Goal: Task Accomplishment & Management: Complete application form

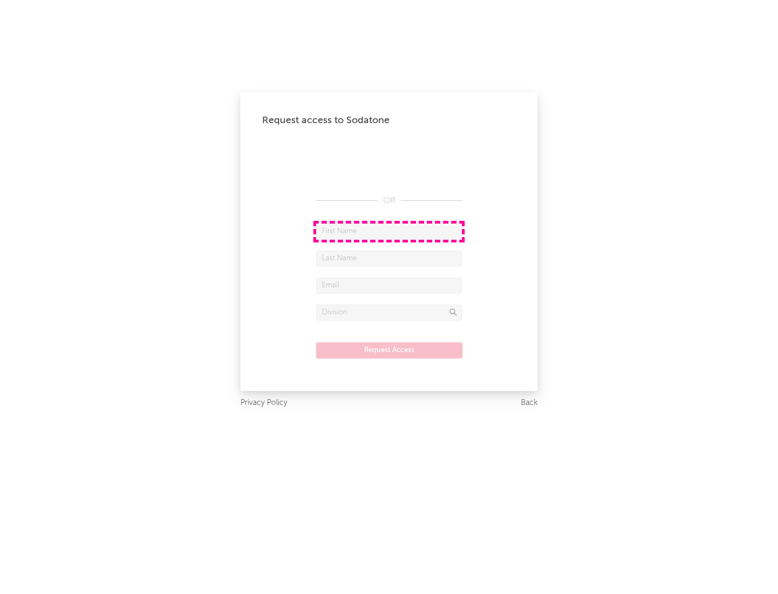
click at [389, 231] on input "text" at bounding box center [389, 232] width 146 height 16
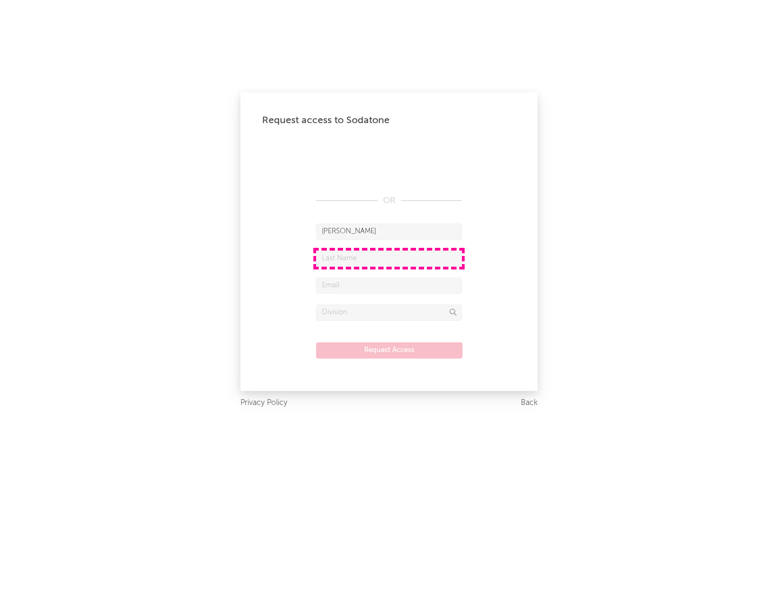
type input "[PERSON_NAME]"
click at [389, 258] on input "text" at bounding box center [389, 259] width 146 height 16
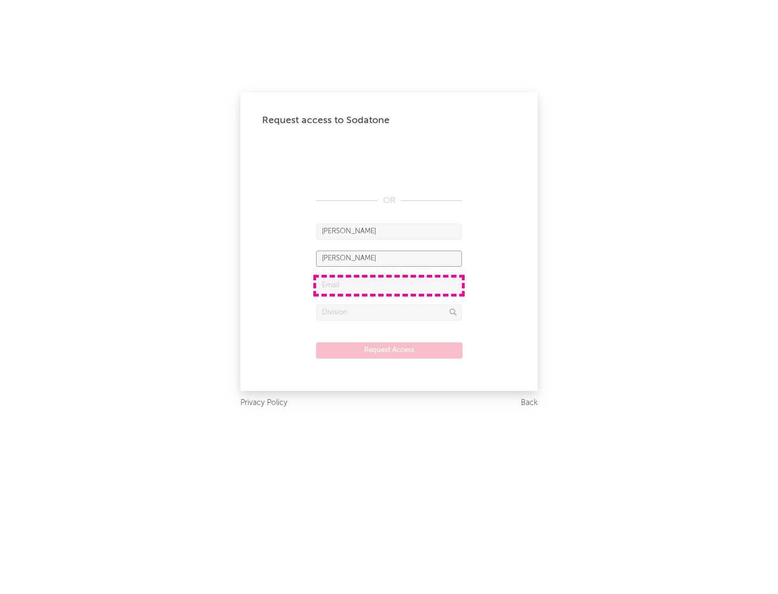
type input "[PERSON_NAME]"
click at [389, 285] on input "text" at bounding box center [389, 286] width 146 height 16
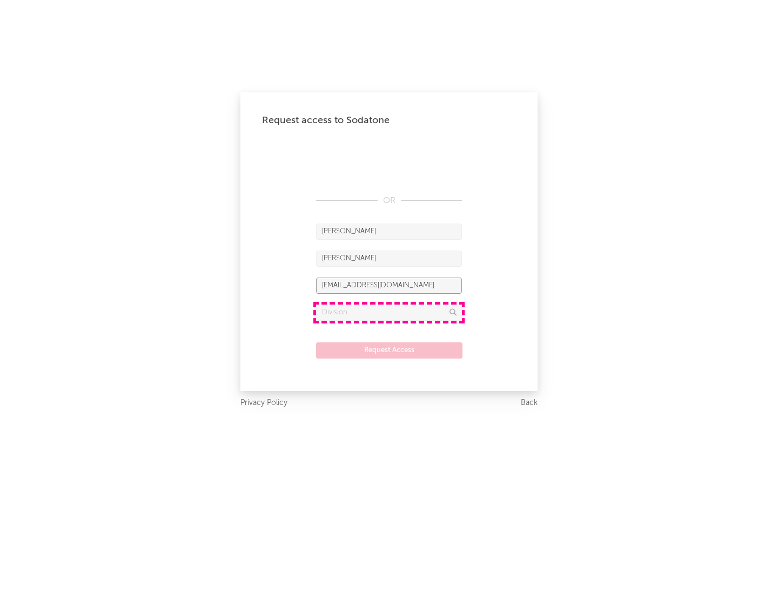
type input "[EMAIL_ADDRESS][DOMAIN_NAME]"
click at [389, 312] on input "text" at bounding box center [389, 313] width 146 height 16
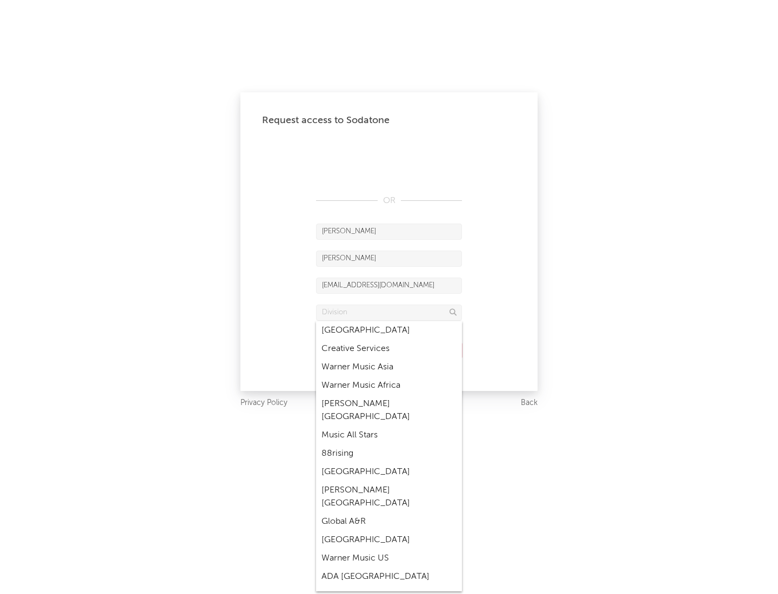
click at [389, 426] on div "Music All Stars" at bounding box center [389, 435] width 146 height 18
type input "Music All Stars"
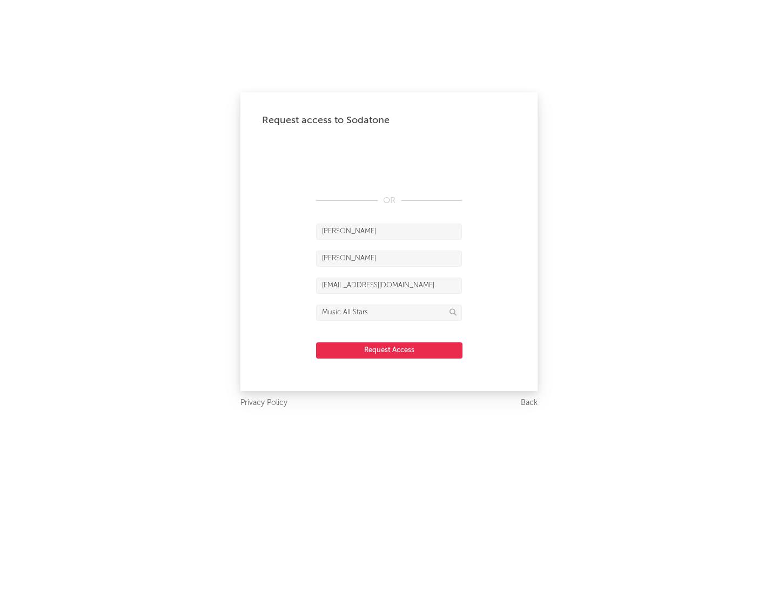
click at [389, 350] on button "Request Access" at bounding box center [389, 350] width 146 height 16
